Goal: Complete application form

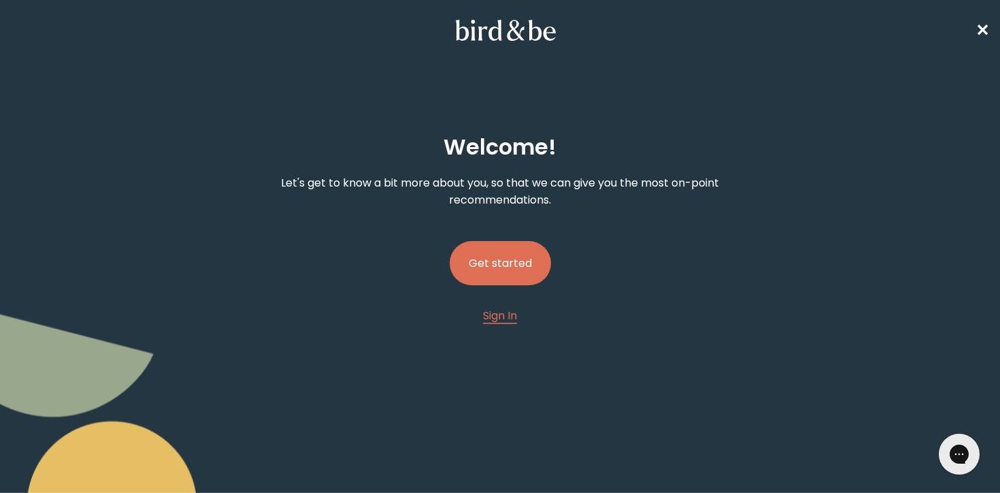
click at [527, 257] on button "Get started" at bounding box center [500, 263] width 101 height 44
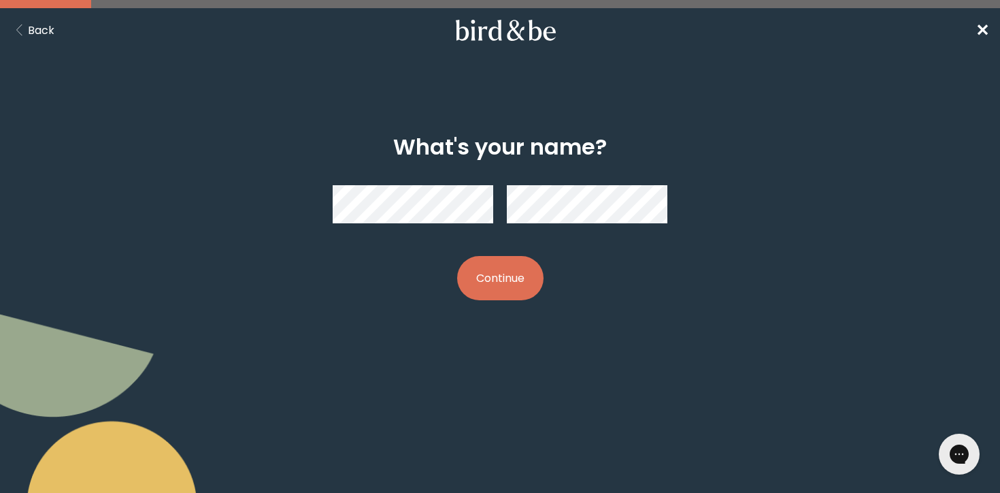
click at [509, 266] on button "Continue" at bounding box center [500, 278] width 86 height 44
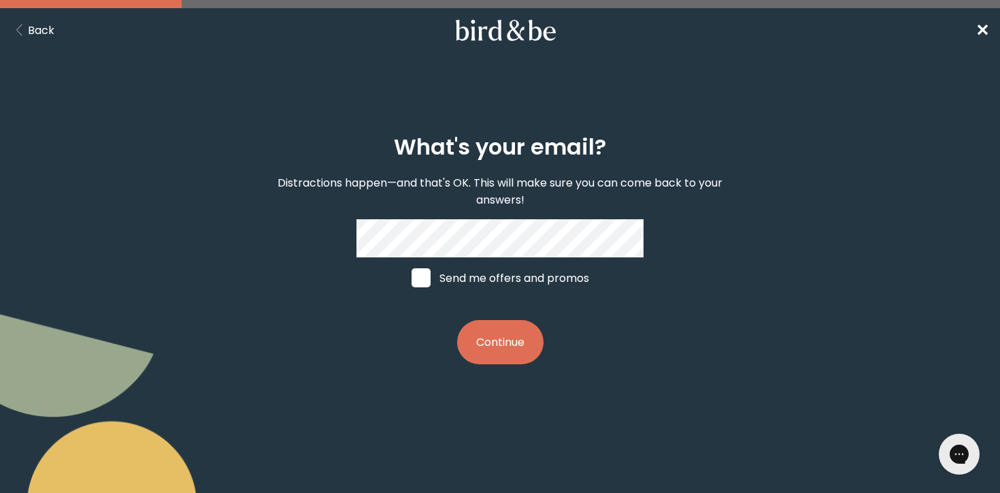
click at [512, 336] on button "Continue" at bounding box center [500, 342] width 86 height 44
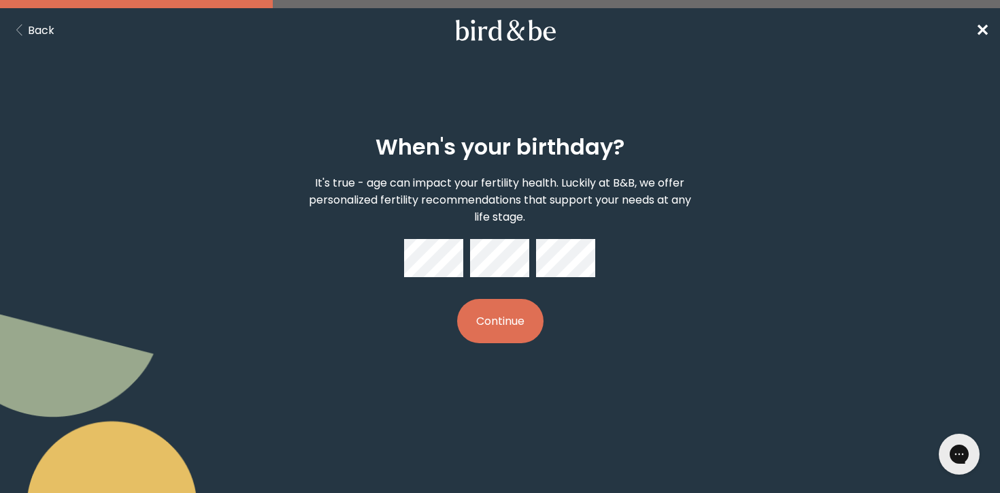
click at [523, 318] on button "Continue" at bounding box center [500, 321] width 86 height 44
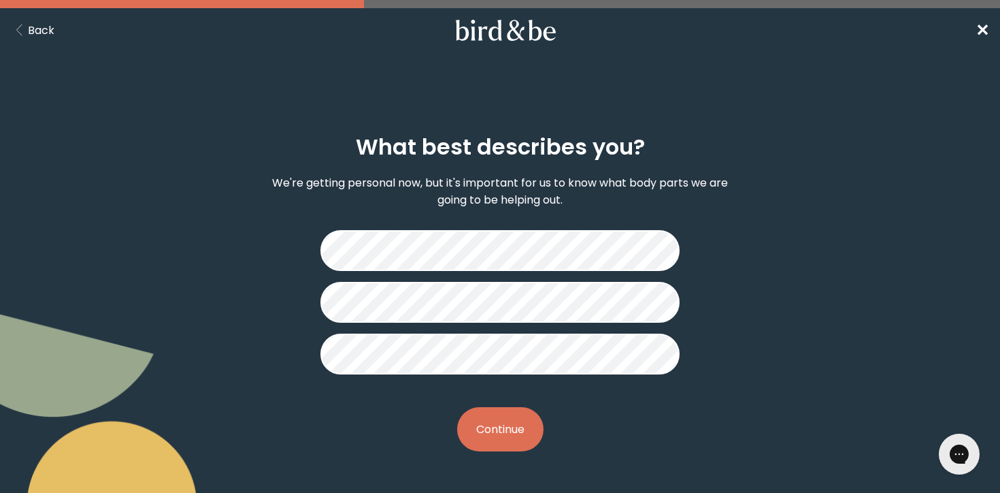
click at [498, 412] on button "Continue" at bounding box center [500, 429] width 86 height 44
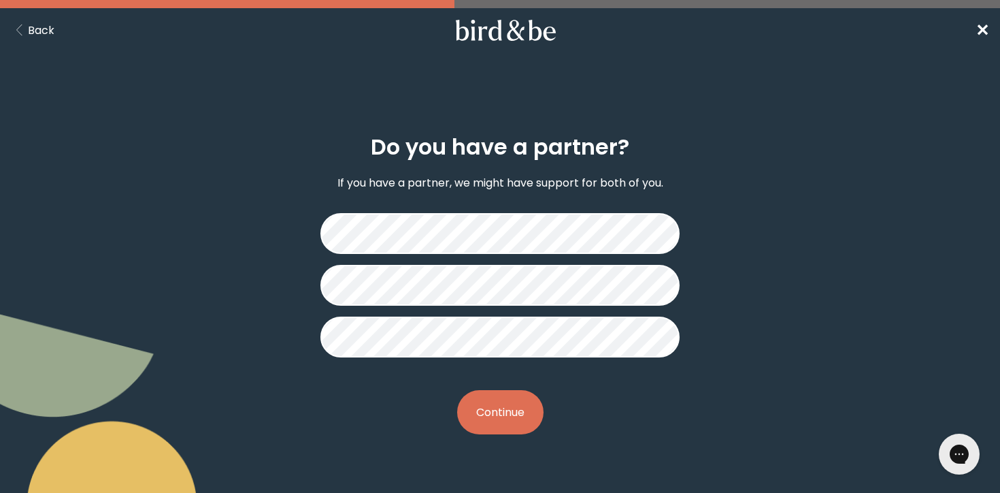
click at [495, 412] on button "Continue" at bounding box center [500, 412] width 86 height 44
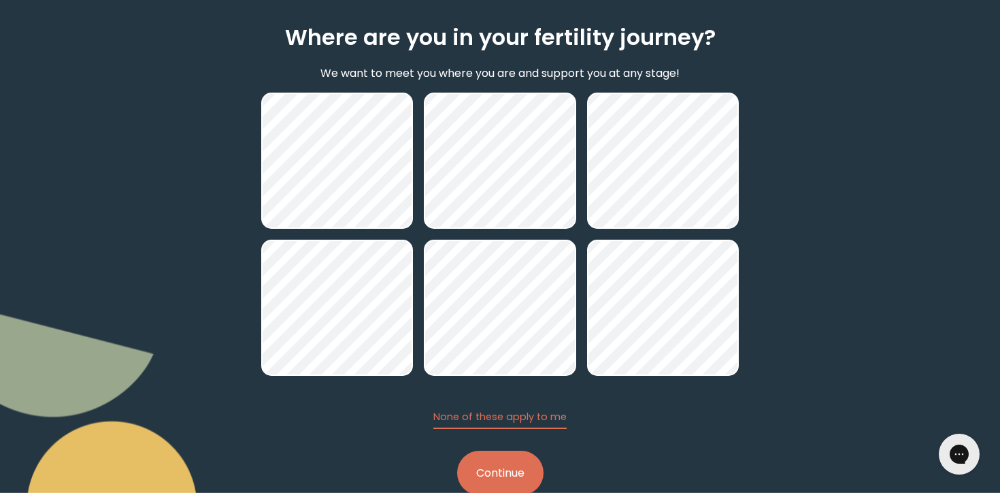
scroll to position [143, 0]
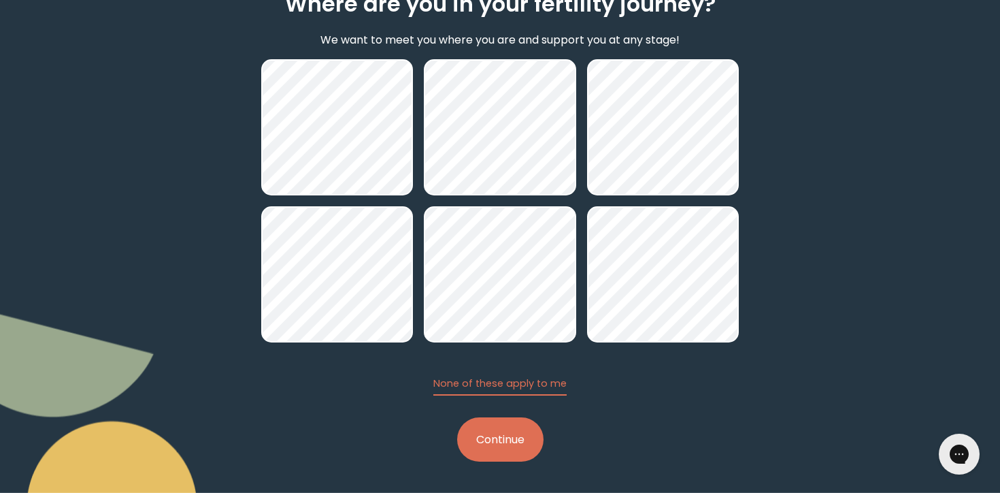
click at [514, 446] on button "Continue" at bounding box center [500, 439] width 86 height 44
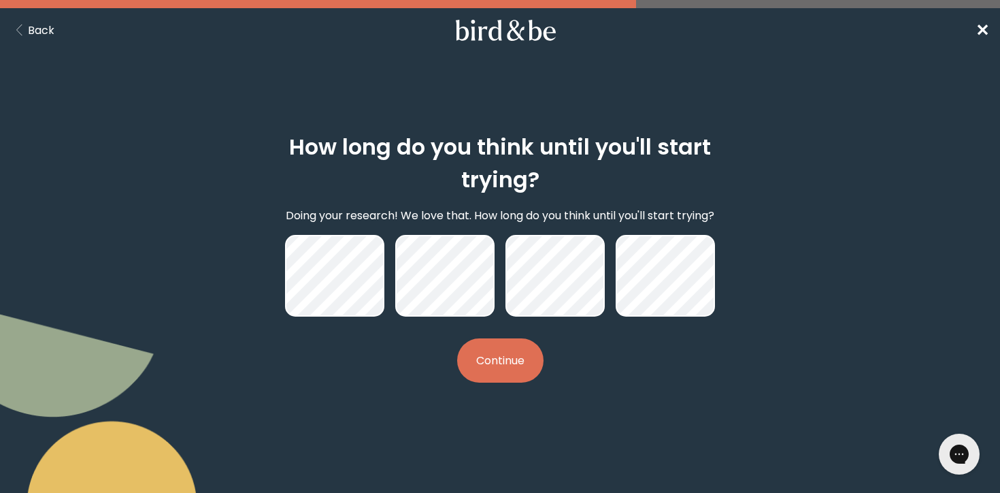
click at [500, 365] on button "Continue" at bounding box center [500, 360] width 86 height 44
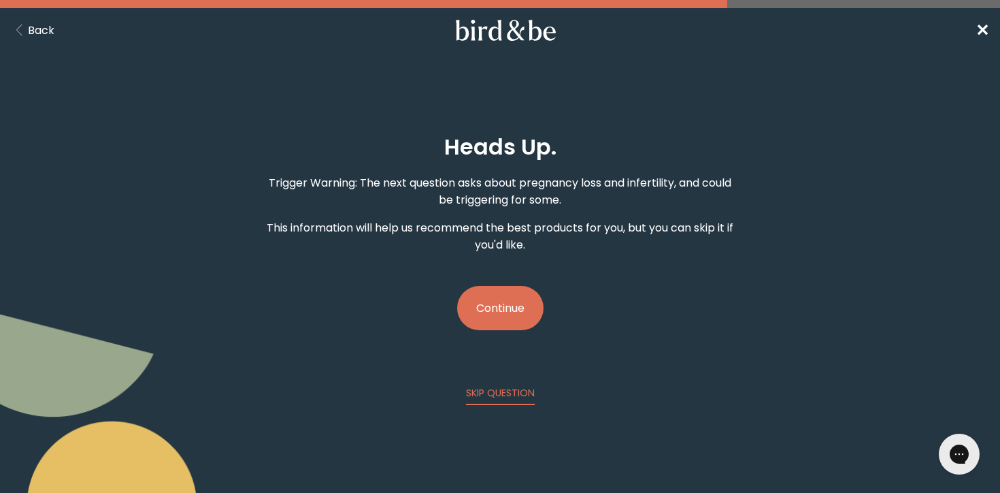
click at [508, 299] on button "Continue" at bounding box center [500, 308] width 86 height 44
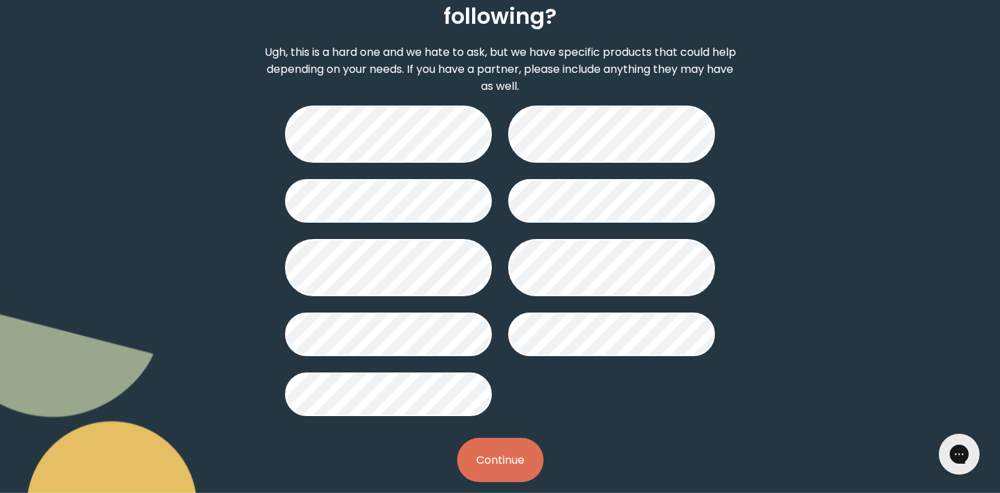
scroll to position [182, 0]
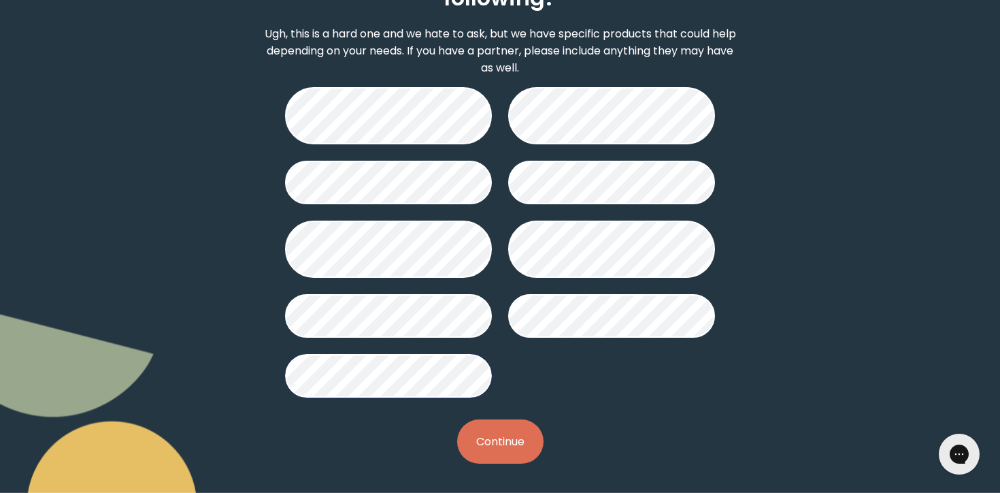
click at [502, 435] on button "Continue" at bounding box center [500, 441] width 86 height 44
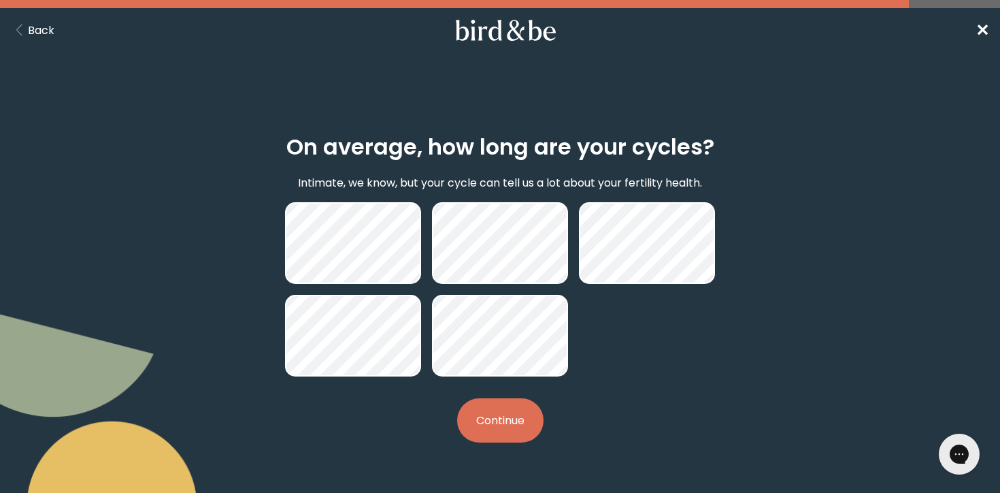
click at [512, 419] on button "Continue" at bounding box center [500, 420] width 86 height 44
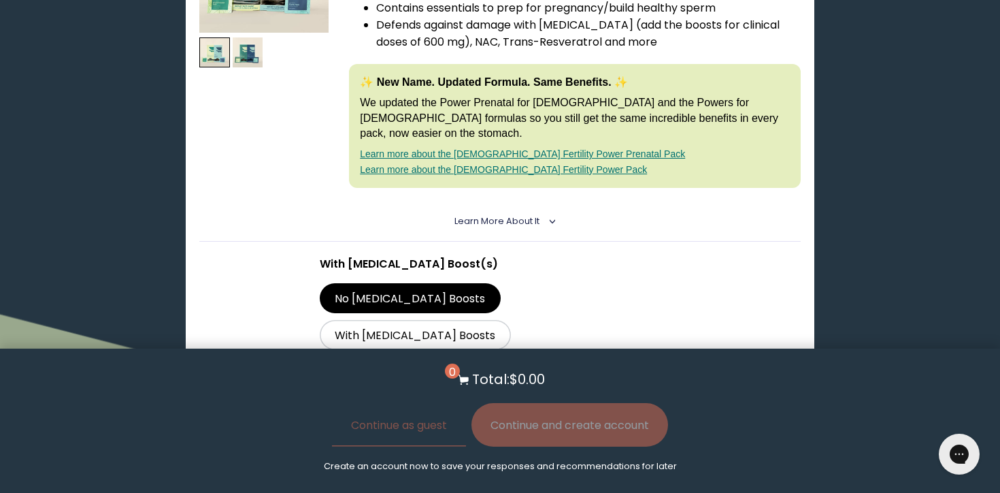
scroll to position [436, 0]
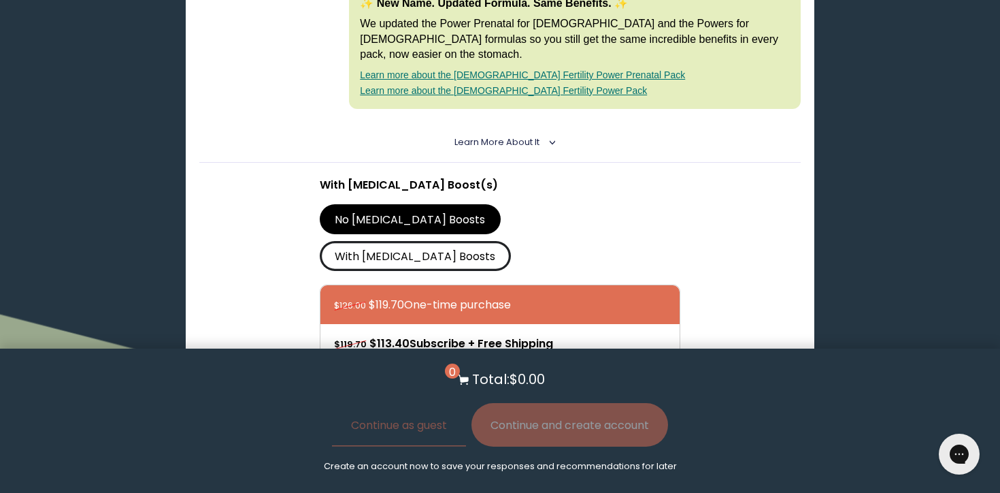
click at [511, 241] on label "With [MEDICAL_DATA] Boosts" at bounding box center [415, 256] width 191 height 30
click at [0, 0] on input "With [MEDICAL_DATA] Boosts" at bounding box center [0, 0] width 0 height 0
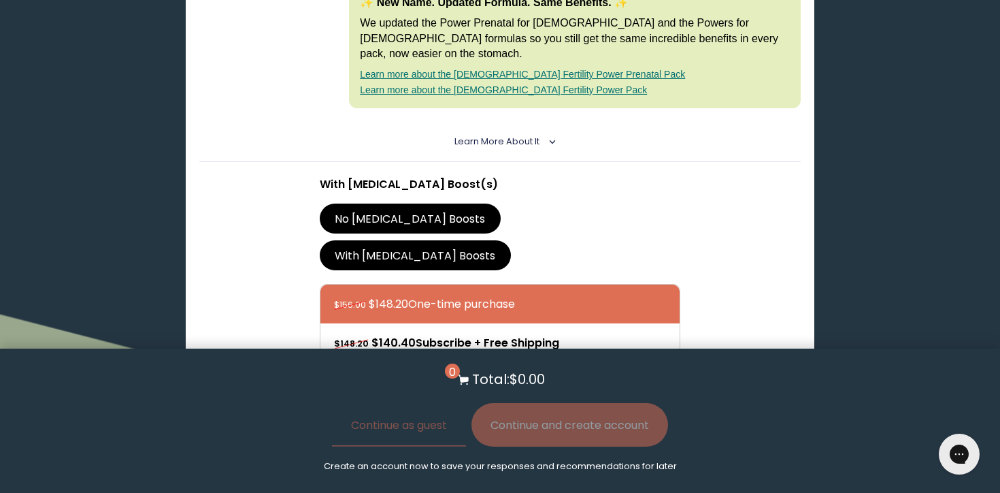
scroll to position [304, 0]
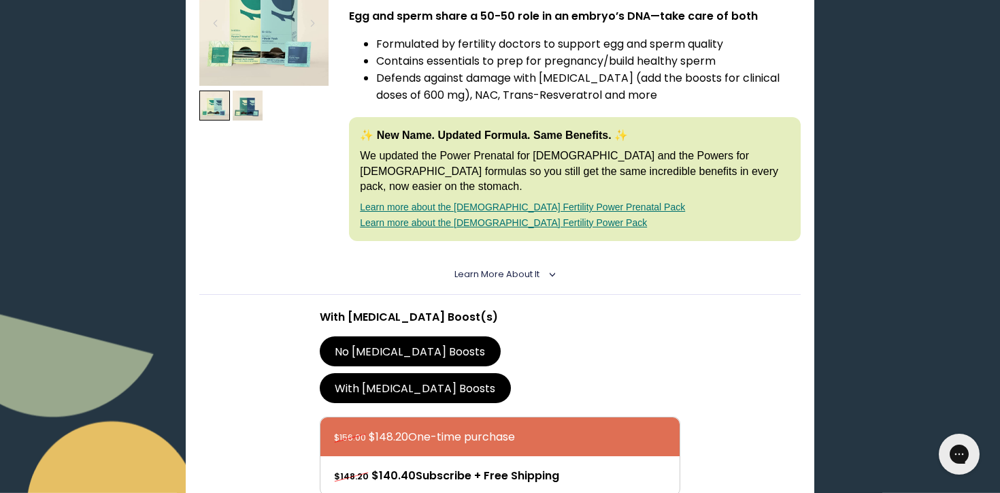
click at [513, 255] on details "Learn More About it < What makes it special 30 daily packs to simplify your rou…" at bounding box center [500, 275] width 602 height 40
click at [515, 268] on span "Learn More About it" at bounding box center [497, 274] width 85 height 12
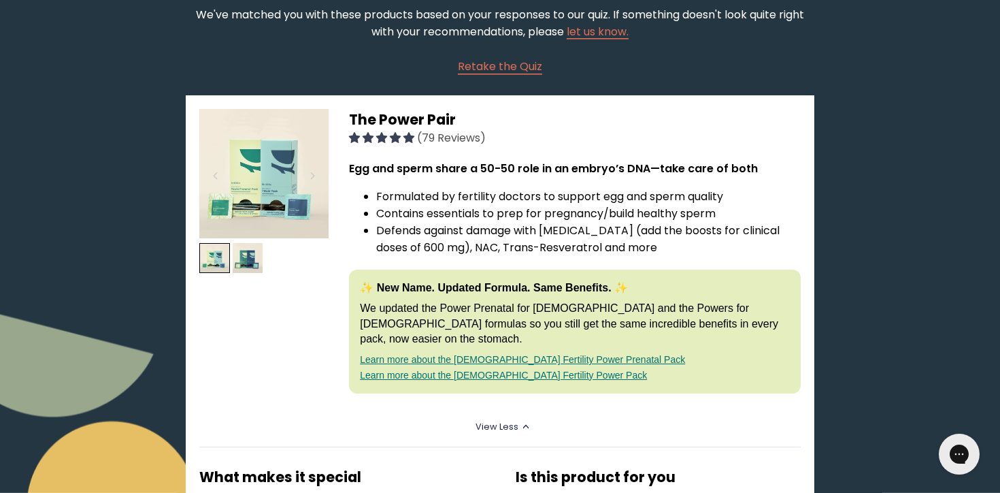
scroll to position [157, 0]
